Goal: Information Seeking & Learning: Understand process/instructions

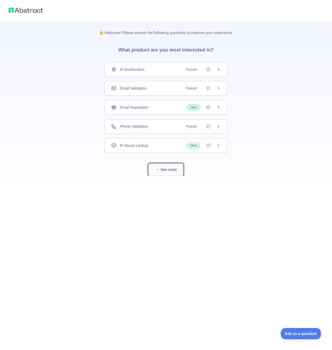
click at [177, 172] on button "See more" at bounding box center [166, 170] width 34 height 12
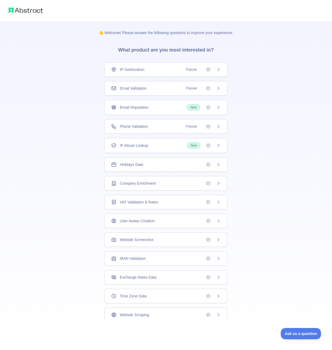
click at [300, 343] on div at bounding box center [166, 345] width 332 height 9
click at [298, 335] on button "Ask us a question" at bounding box center [298, 332] width 40 height 11
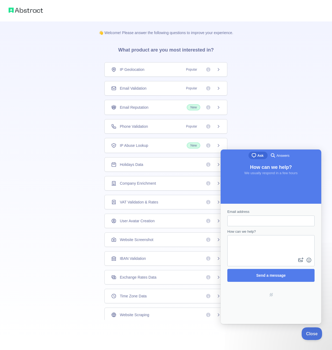
click at [319, 333] on span "Close" at bounding box center [310, 333] width 18 height 4
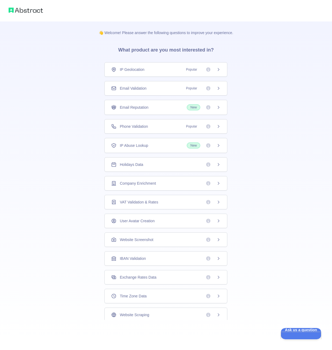
click at [162, 72] on div "IP Geolocation Popular" at bounding box center [165, 69] width 123 height 14
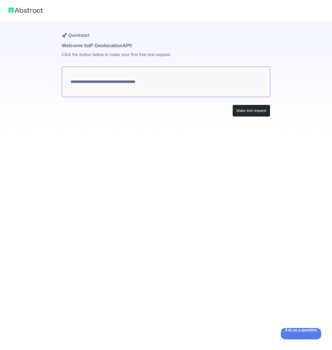
type textarea "**********"
click at [246, 110] on button "Make test request" at bounding box center [251, 111] width 38 height 12
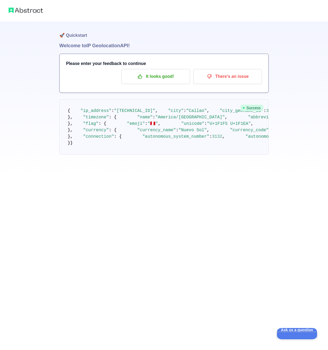
click at [250, 106] on span "Success" at bounding box center [251, 108] width 23 height 6
click at [179, 82] on button "It looks good!" at bounding box center [155, 76] width 69 height 15
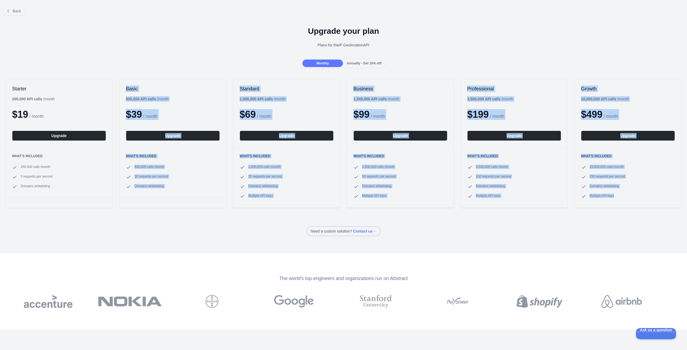
drag, startPoint x: 114, startPoint y: 218, endPoint x: 125, endPoint y: 218, distance: 11.0
click at [115, 218] on div "Back Upgrade your plan Plans for the IP Geolocation API Monthly Annually - Get …" at bounding box center [343, 119] width 687 height 234
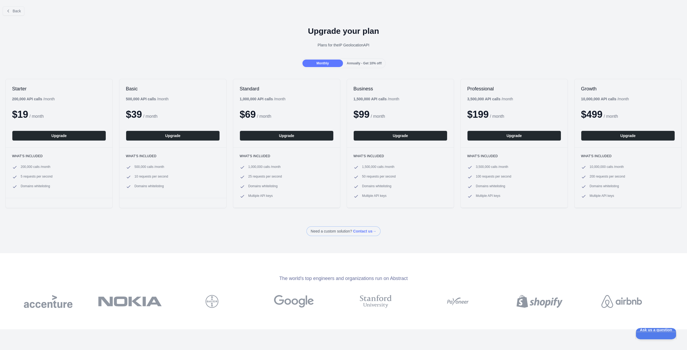
drag, startPoint x: 358, startPoint y: 244, endPoint x: 379, endPoint y: 250, distance: 21.2
click at [332, 245] on div "Back Upgrade your plan Plans for the IP Geolocation API Monthly Annually - Get …" at bounding box center [343, 175] width 687 height 350
click at [332, 48] on div "Upgrade your plan Plans for the IP Geolocation API" at bounding box center [343, 39] width 687 height 39
click at [8, 12] on icon at bounding box center [8, 11] width 1 height 2
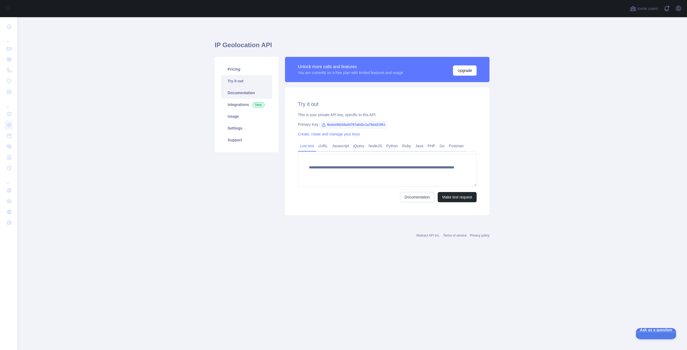
click at [245, 97] on link "Documentation" at bounding box center [246, 93] width 51 height 12
